Goal: Obtain resource: Download file/media

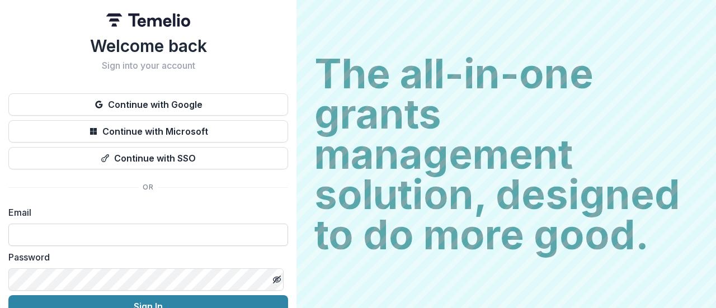
click at [96, 237] on input at bounding box center [148, 235] width 280 height 22
type input "**********"
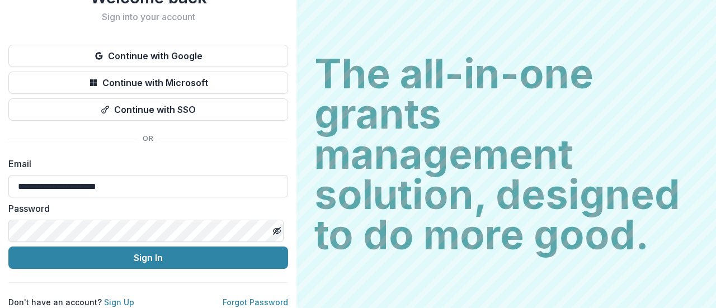
scroll to position [57, 0]
click at [137, 211] on div "Password" at bounding box center [148, 222] width 280 height 40
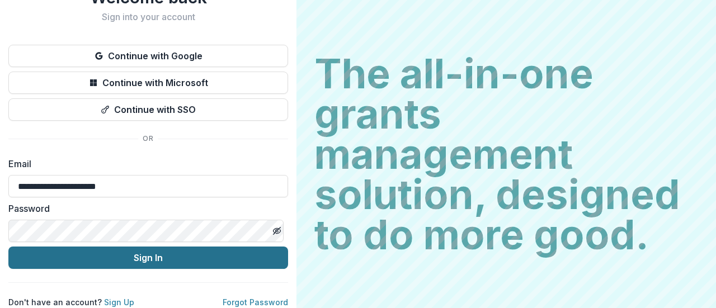
click at [152, 250] on button "Sign In" at bounding box center [148, 258] width 280 height 22
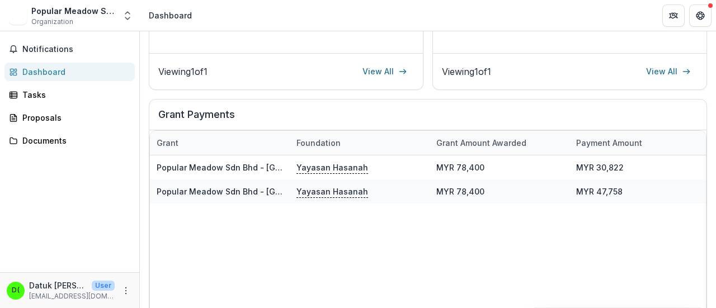
scroll to position [336, 0]
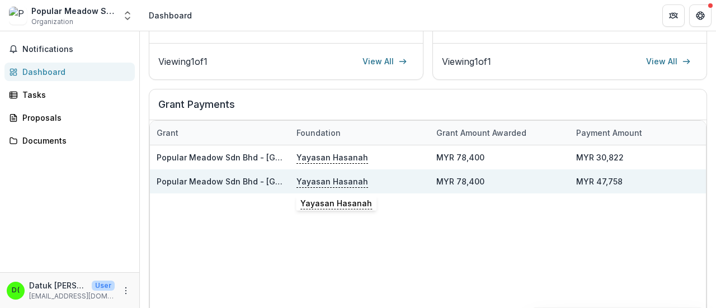
click at [327, 182] on p "Yayasan Hasanah" at bounding box center [333, 181] width 72 height 12
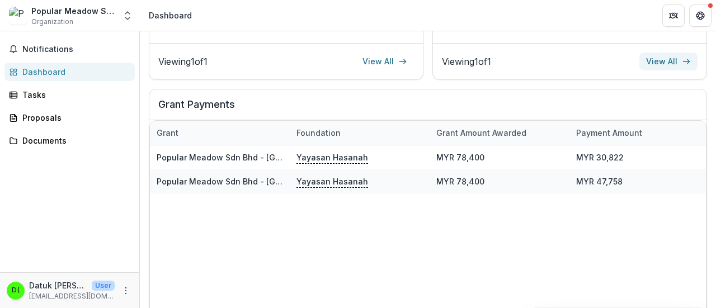
click at [656, 60] on link "View All" at bounding box center [669, 62] width 58 height 18
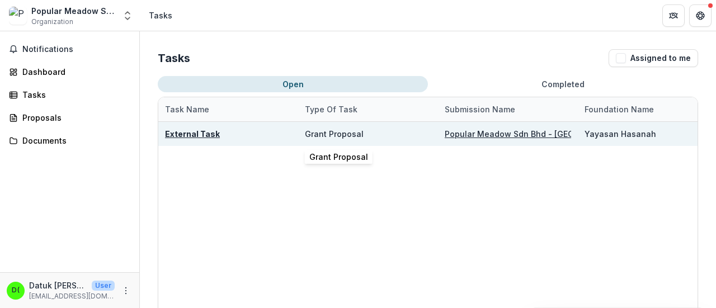
click at [327, 134] on div "Grant Proposal" at bounding box center [334, 134] width 59 height 12
click at [504, 128] on div "Popular Meadow Sdn Bhd - [GEOGRAPHIC_DATA]" at bounding box center [508, 134] width 126 height 12
click at [501, 133] on u "Popular Meadow Sdn Bhd - [GEOGRAPHIC_DATA]" at bounding box center [539, 134] width 189 height 10
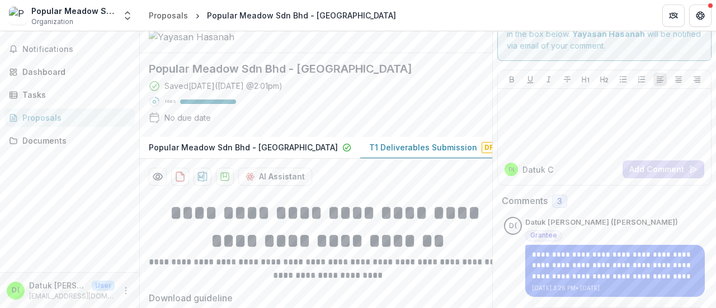
scroll to position [56, 0]
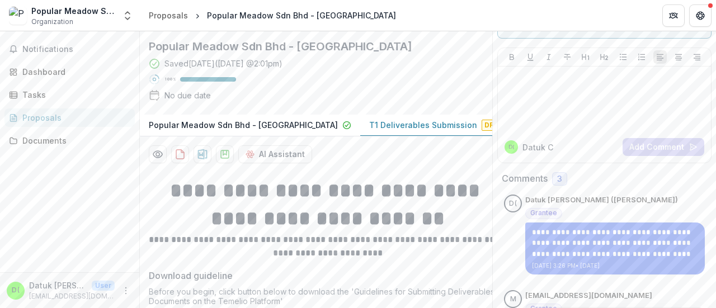
click at [408, 131] on p "T1 Deliverables Submission" at bounding box center [423, 125] width 108 height 12
click at [482, 131] on span "Draft" at bounding box center [496, 125] width 29 height 11
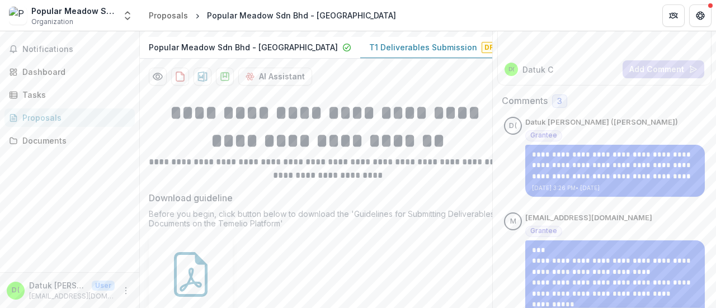
scroll to position [392, 0]
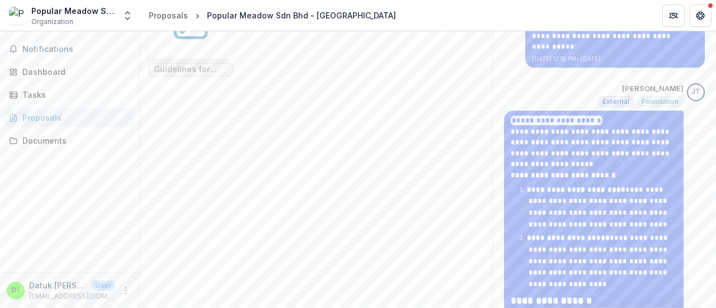
click at [194, 39] on icon at bounding box center [190, 16] width 45 height 45
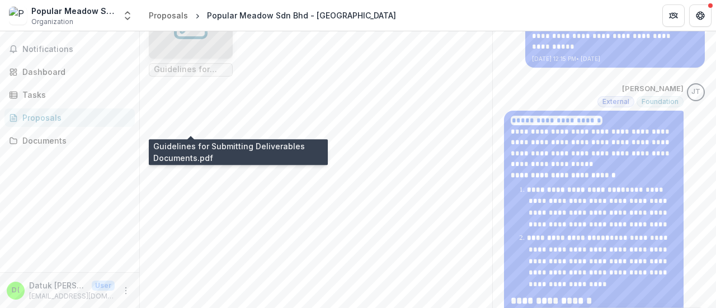
click at [173, 74] on span "Guidelines for Submitting Deliverables Documents.pdf" at bounding box center [191, 70] width 74 height 10
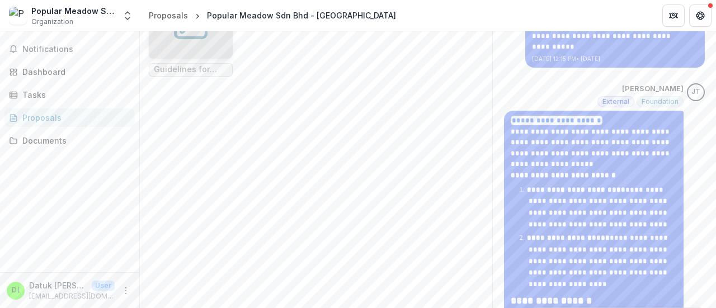
click at [173, 74] on span "Guidelines for Submitting Deliverables Documents.pdf" at bounding box center [191, 70] width 74 height 10
click at [219, 59] on div at bounding box center [191, 17] width 84 height 84
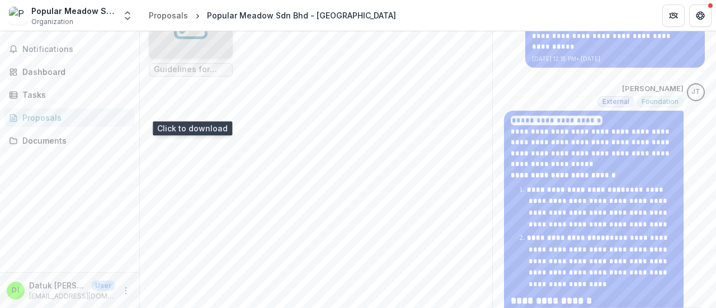
click at [219, 59] on div at bounding box center [191, 17] width 84 height 84
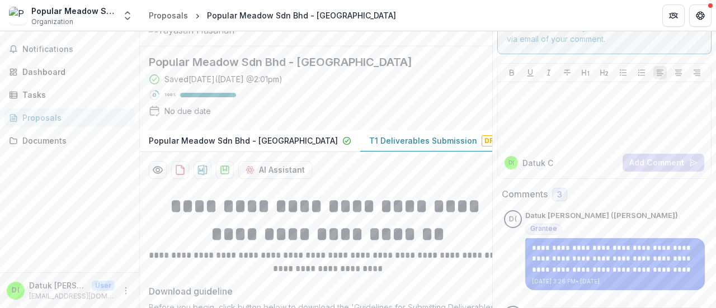
scroll to position [0, 0]
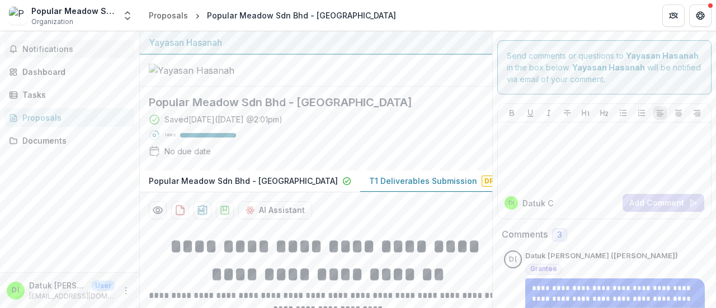
click at [62, 52] on span "Notifications" at bounding box center [76, 50] width 108 height 10
click at [46, 77] on div "Dashboard" at bounding box center [74, 72] width 104 height 12
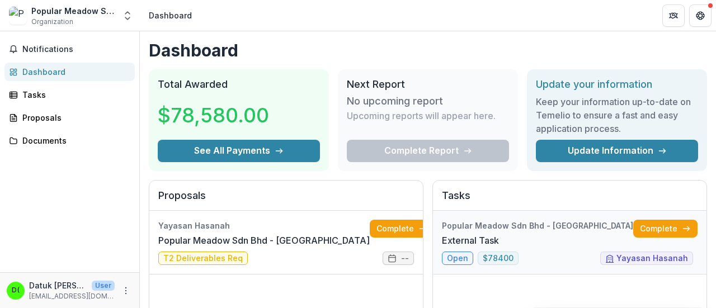
click at [458, 247] on link "External Task" at bounding box center [470, 240] width 57 height 13
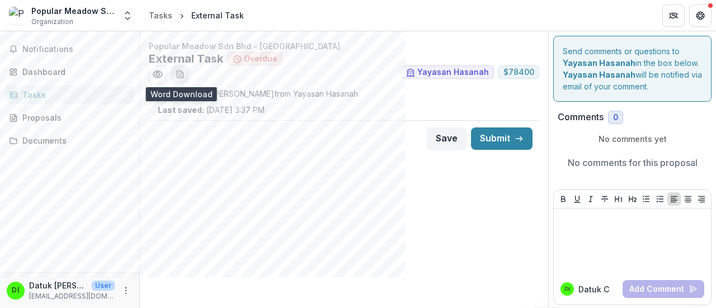
click at [178, 74] on icon "download-word-button" at bounding box center [180, 74] width 9 height 9
drag, startPoint x: 47, startPoint y: 49, endPoint x: 50, endPoint y: 72, distance: 23.2
click at [47, 49] on span "Notifications" at bounding box center [76, 50] width 108 height 10
click at [50, 69] on div "Dashboard" at bounding box center [74, 72] width 104 height 12
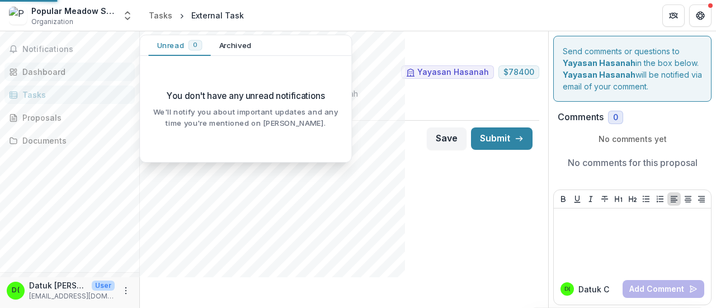
click at [50, 69] on div "Dashboard" at bounding box center [74, 72] width 104 height 12
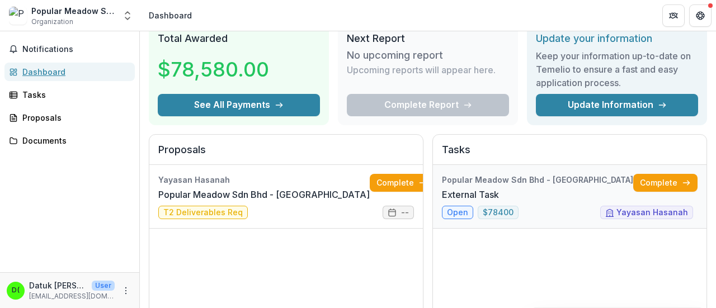
scroll to position [56, 0]
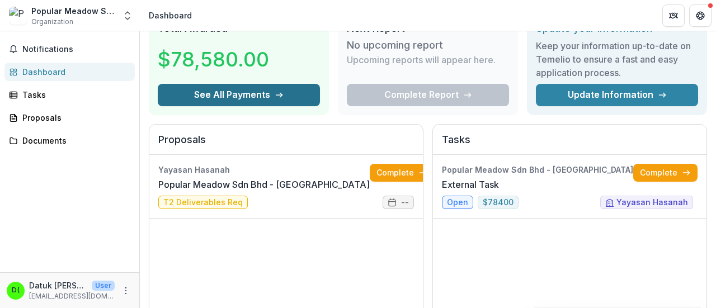
click at [242, 93] on button "See All Payments" at bounding box center [239, 95] width 162 height 22
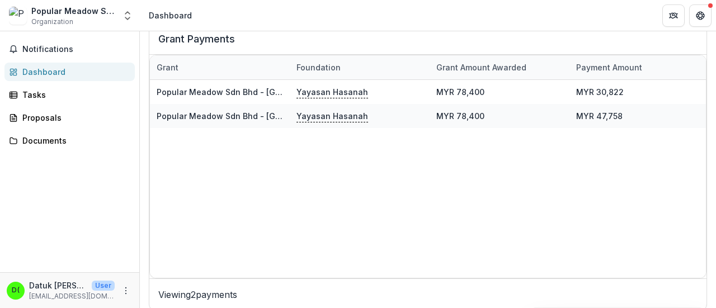
scroll to position [402, 0]
